Goal: Contribute content: Add original content to the website for others to see

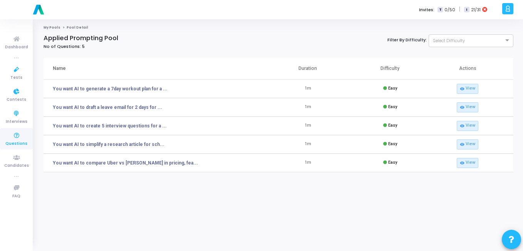
click at [13, 138] on icon at bounding box center [16, 136] width 16 height 10
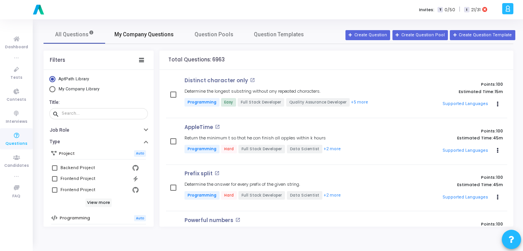
click at [149, 35] on span "My Company Questions" at bounding box center [143, 34] width 59 height 8
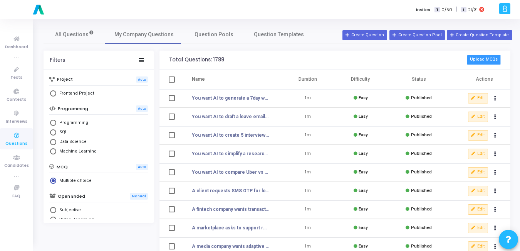
click at [483, 56] on button "Upload MCQs" at bounding box center [484, 60] width 34 height 10
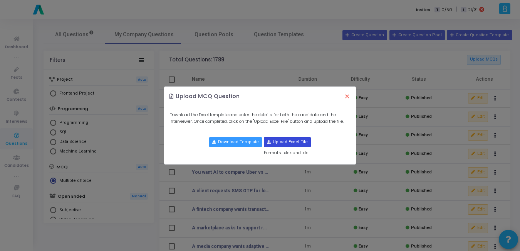
click at [288, 139] on input "file" at bounding box center [287, 141] width 46 height 9
type input "C:\fakepath\prompting_quiz_with_options.csv"
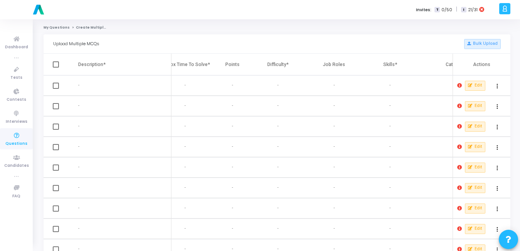
scroll to position [0, 370]
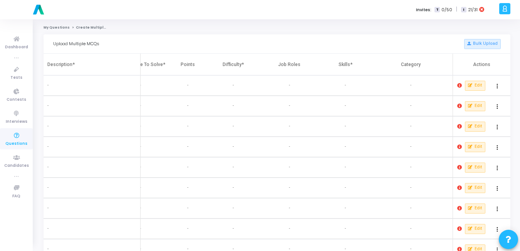
click at [460, 85] on icon at bounding box center [460, 85] width 5 height 5
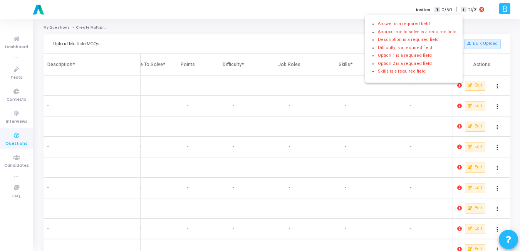
click at [394, 98] on div at bounding box center [260, 125] width 520 height 251
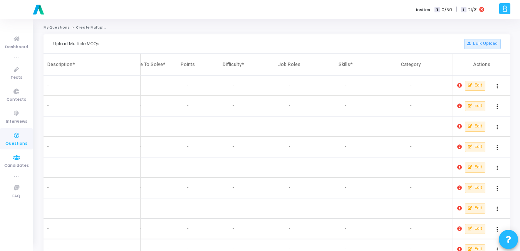
click at [16, 141] on span "Questions" at bounding box center [16, 143] width 22 height 7
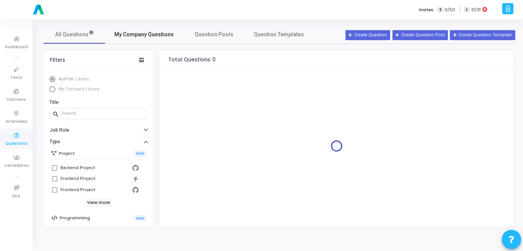
click at [161, 38] on span "My Company Questions" at bounding box center [143, 34] width 59 height 8
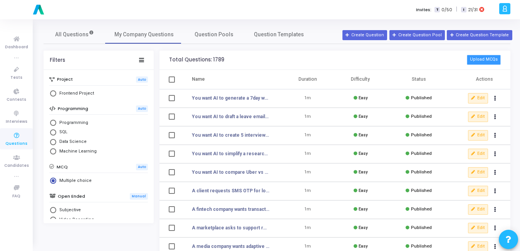
click at [477, 57] on button "Upload MCQs" at bounding box center [484, 60] width 34 height 10
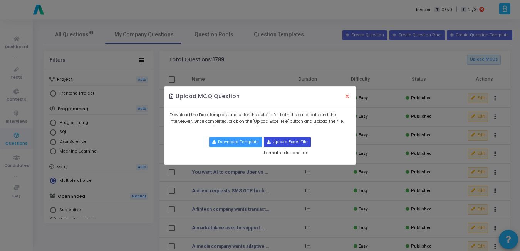
click at [281, 139] on input "file" at bounding box center [287, 141] width 46 height 9
click at [279, 141] on input "file" at bounding box center [287, 141] width 46 height 9
type input "C:\fakepath\lld_quiz.csv"
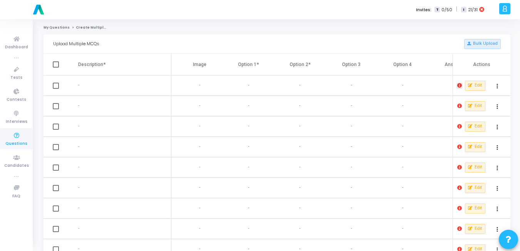
click at [460, 87] on icon at bounding box center [460, 85] width 5 height 5
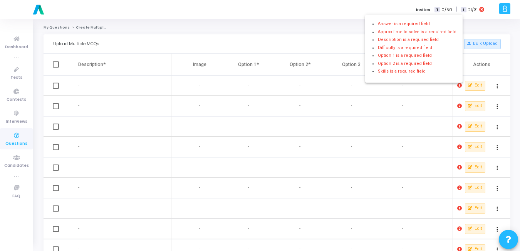
click at [431, 104] on div at bounding box center [260, 125] width 520 height 251
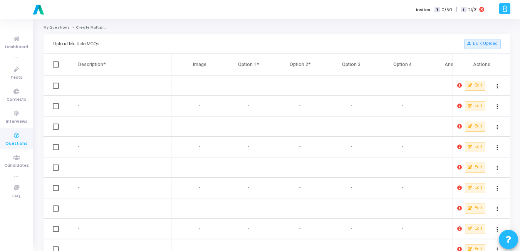
click at [86, 63] on th "Description*" at bounding box center [124, 65] width 93 height 22
click at [92, 68] on th "Description*" at bounding box center [124, 65] width 93 height 22
click at [13, 133] on icon at bounding box center [16, 136] width 16 height 10
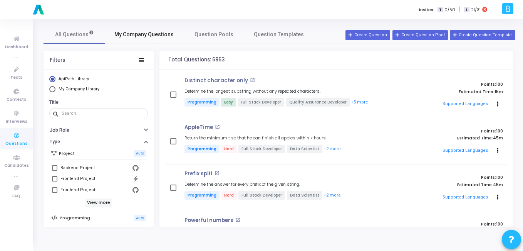
click at [142, 36] on span "My Company Questions" at bounding box center [143, 34] width 59 height 8
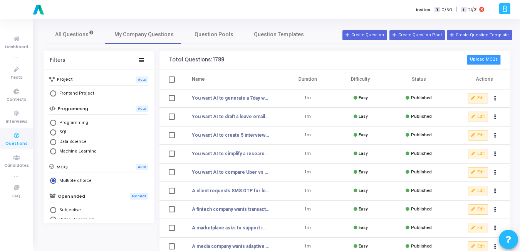
click at [494, 62] on button "Upload MCQs" at bounding box center [484, 60] width 34 height 10
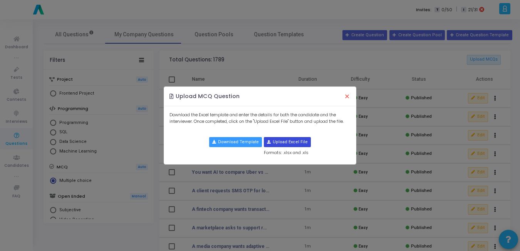
click at [273, 141] on input "file" at bounding box center [287, 141] width 46 height 9
click at [289, 140] on input "file" at bounding box center [287, 141] width 46 height 9
type input "C:\fakepath\prompting_quiz_with_options.csv"
